Goal: Task Accomplishment & Management: Manage account settings

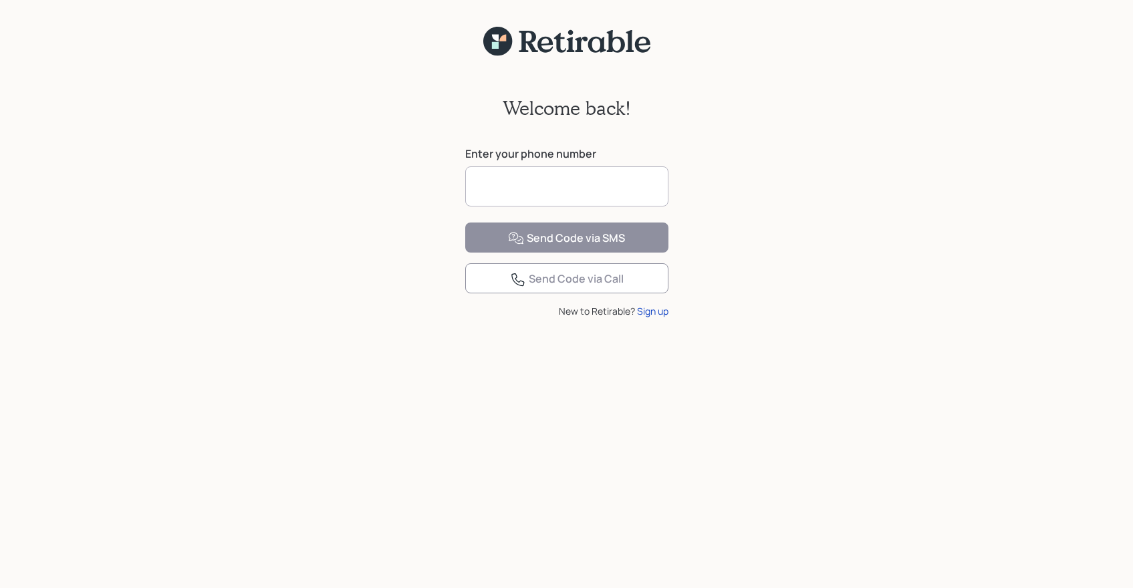
click at [513, 188] on input at bounding box center [566, 186] width 203 height 40
type input "*"
type input "**********"
